Goal: Use online tool/utility: Utilize a website feature to perform a specific function

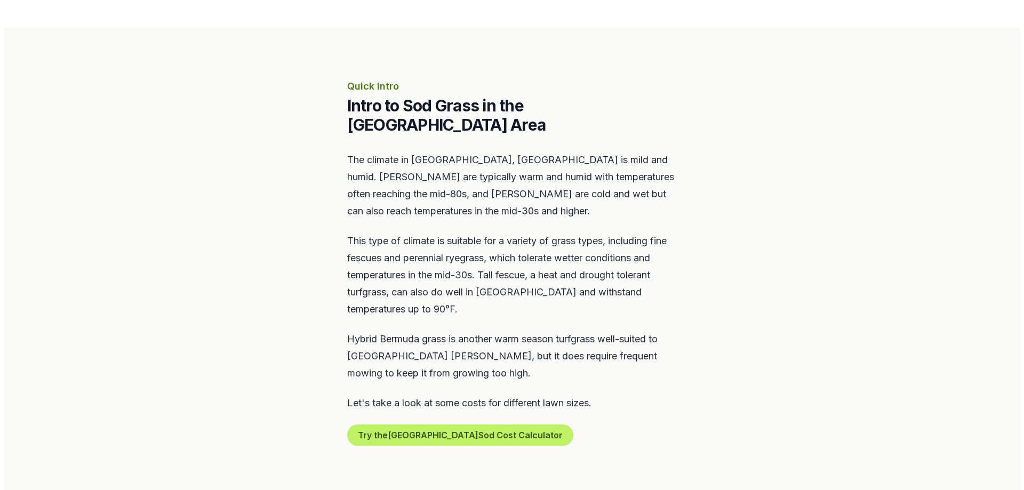
scroll to position [427, 0]
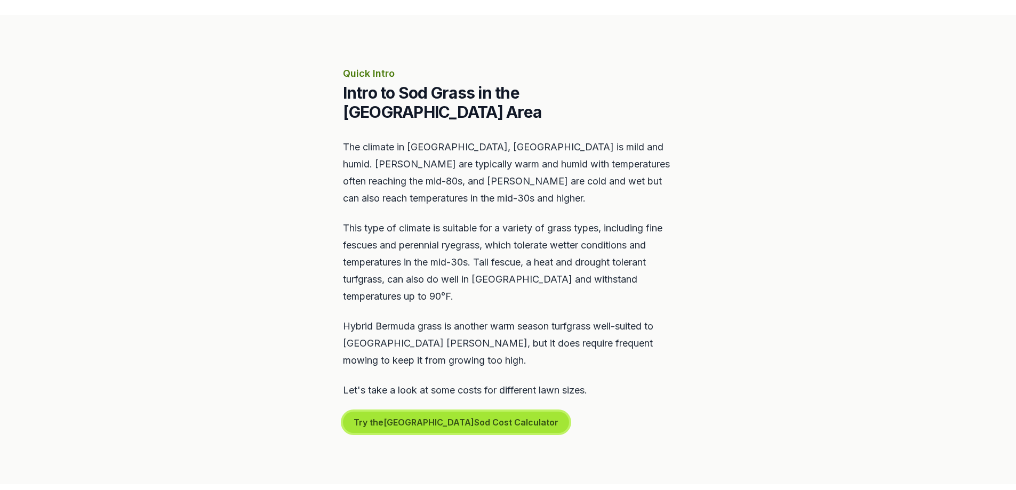
click at [418, 412] on button "Try the Philadelphia Sod Cost Calculator" at bounding box center [456, 422] width 226 height 21
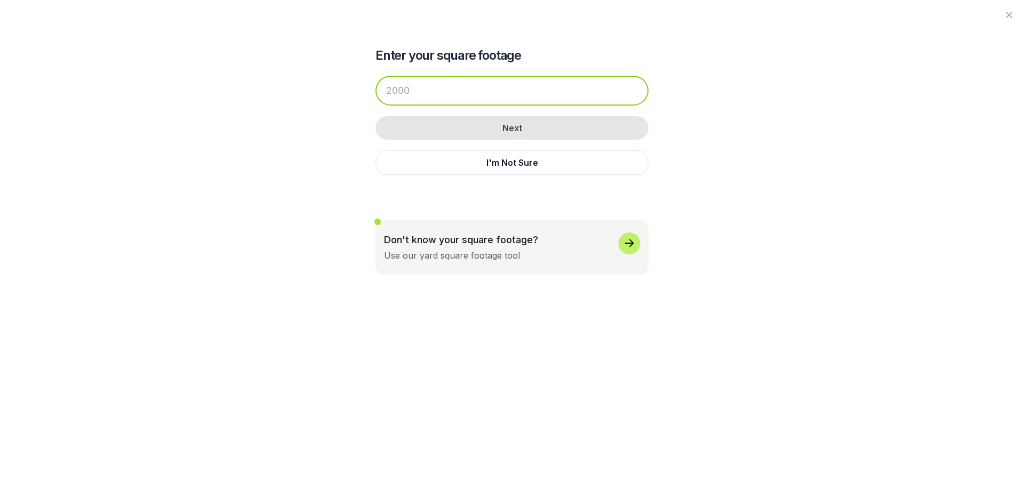
click at [479, 96] on input "number" at bounding box center [511, 91] width 273 height 30
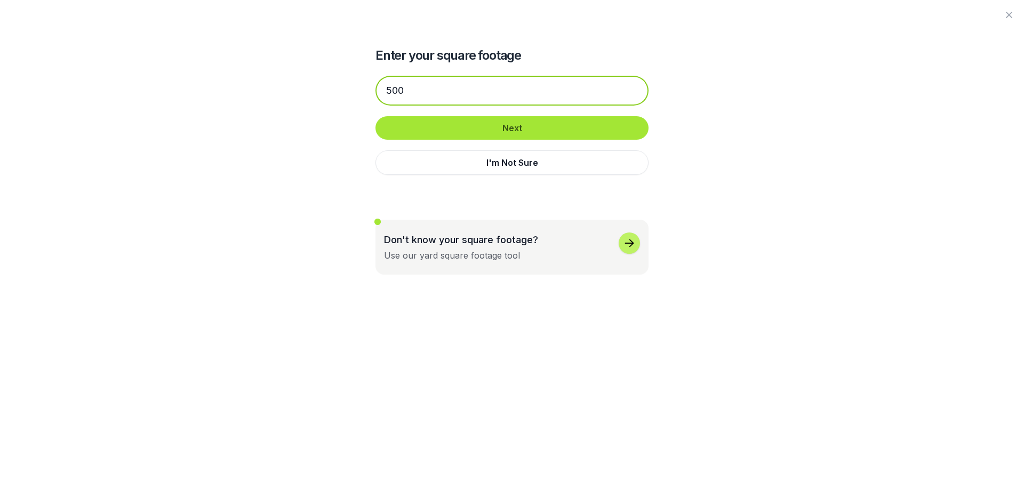
type input "500"
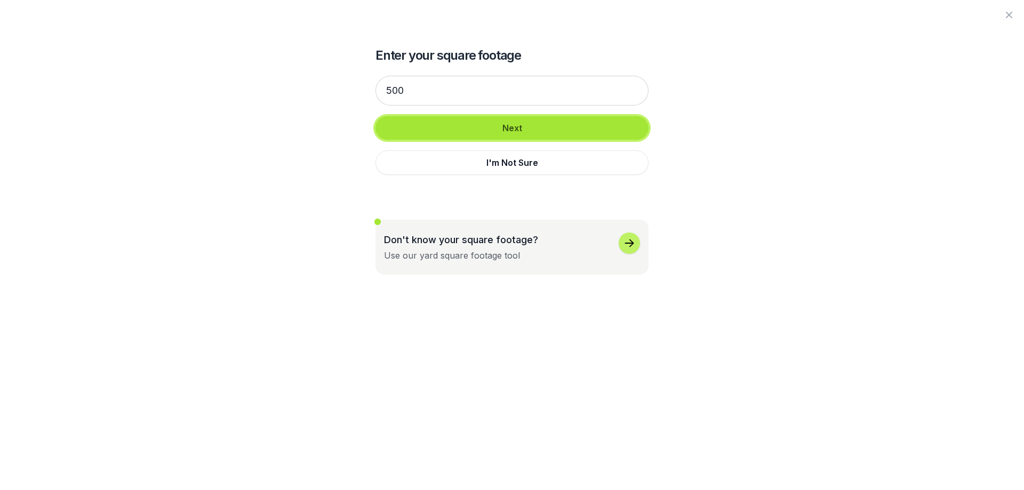
click at [486, 130] on button "Next" at bounding box center [511, 127] width 273 height 23
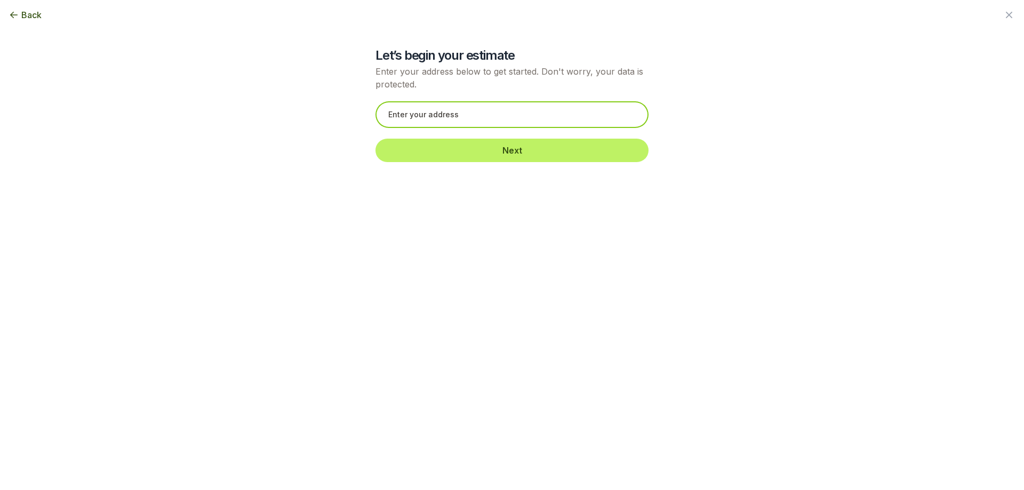
click at [490, 121] on input "text" at bounding box center [511, 114] width 273 height 27
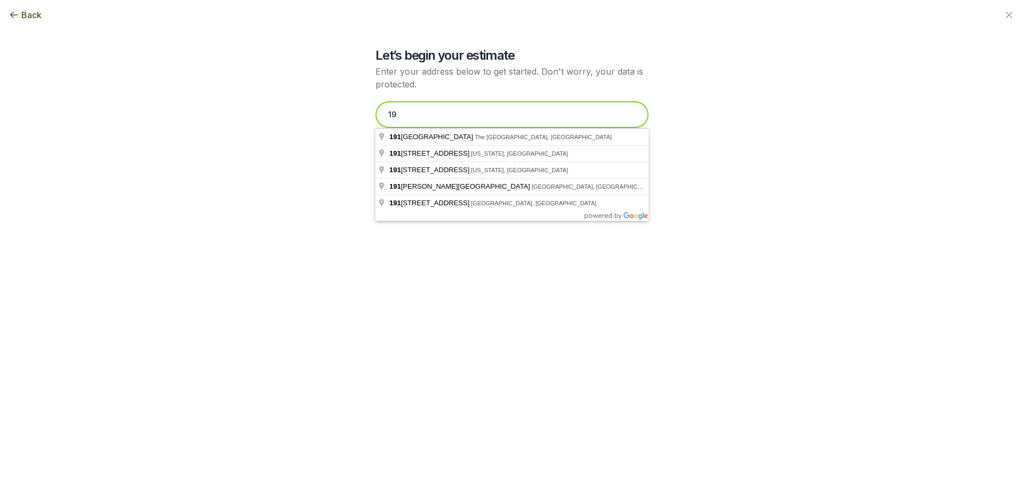
type input "1"
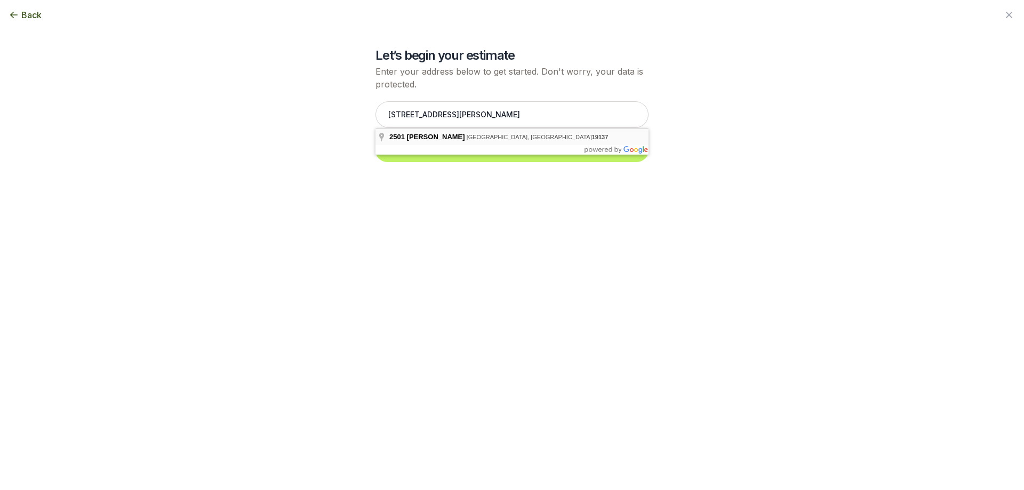
type input "[STREET_ADDRESS][PERSON_NAME]"
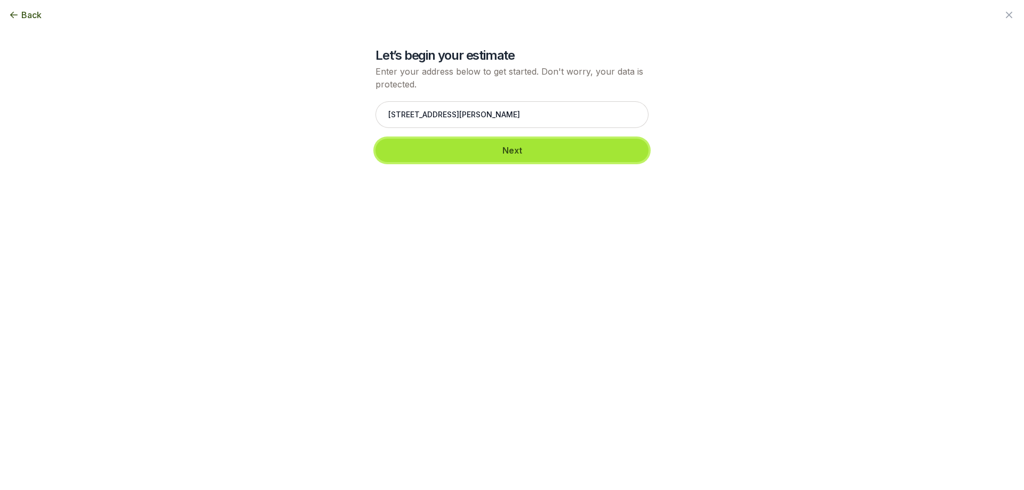
click at [491, 156] on button "Next" at bounding box center [511, 150] width 273 height 23
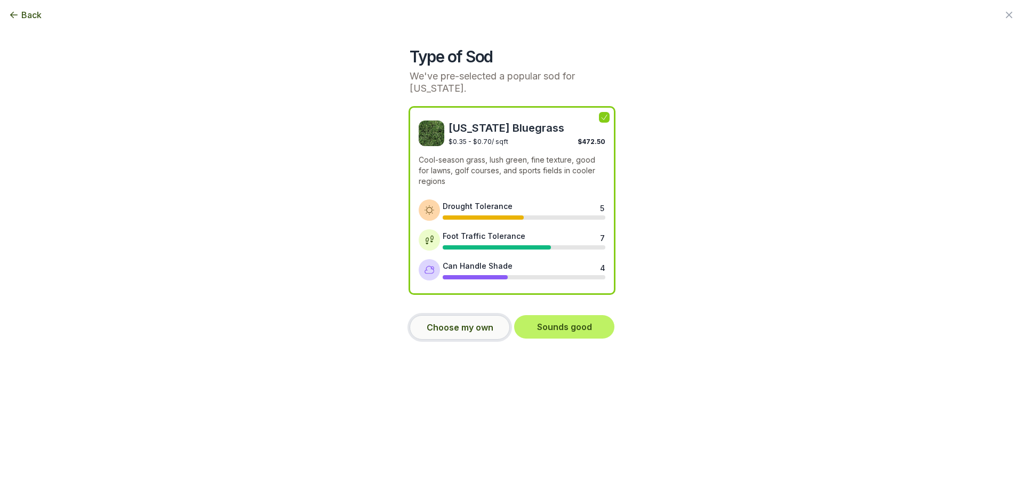
click at [456, 332] on button "Choose my own" at bounding box center [460, 327] width 100 height 25
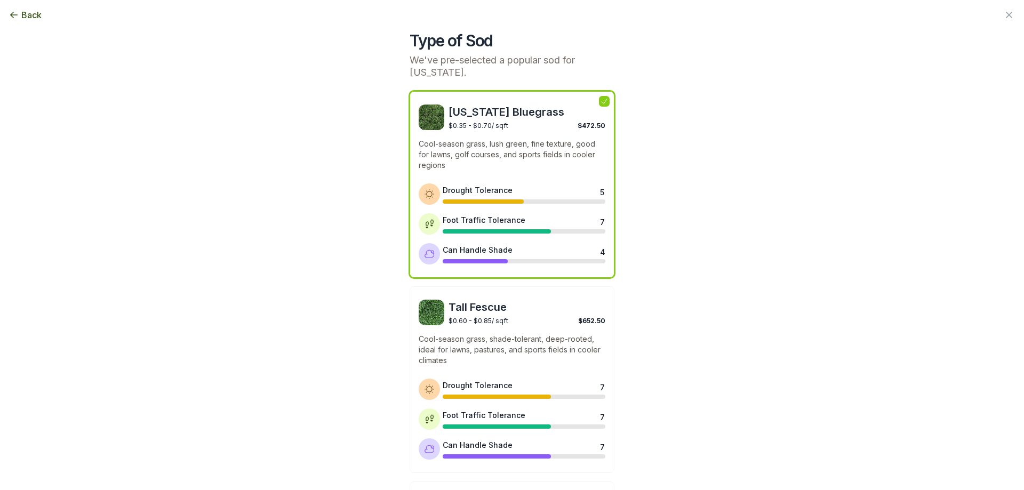
scroll to position [0, 0]
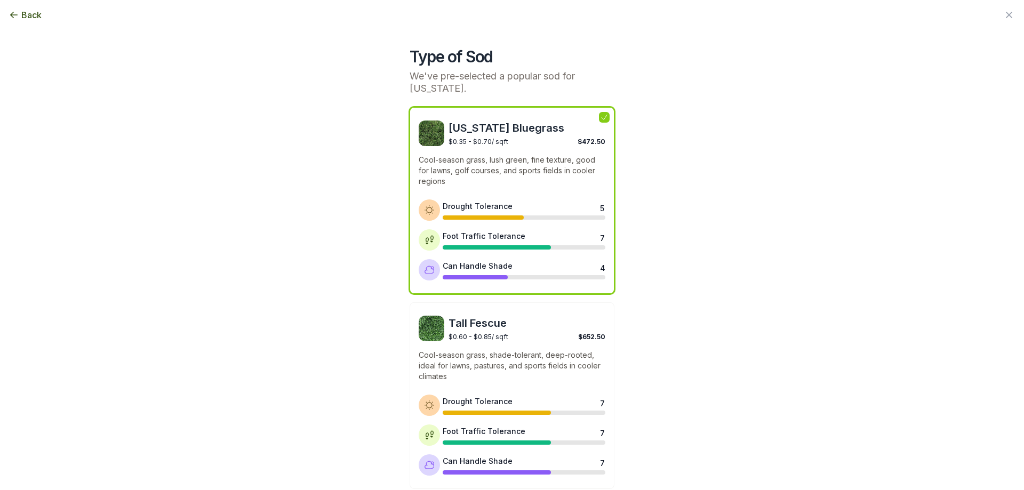
click at [500, 159] on p "Cool-season grass, lush green, fine texture, good for lawns, golf courses, and …" at bounding box center [512, 171] width 187 height 32
